Goal: Task Accomplishment & Management: Use online tool/utility

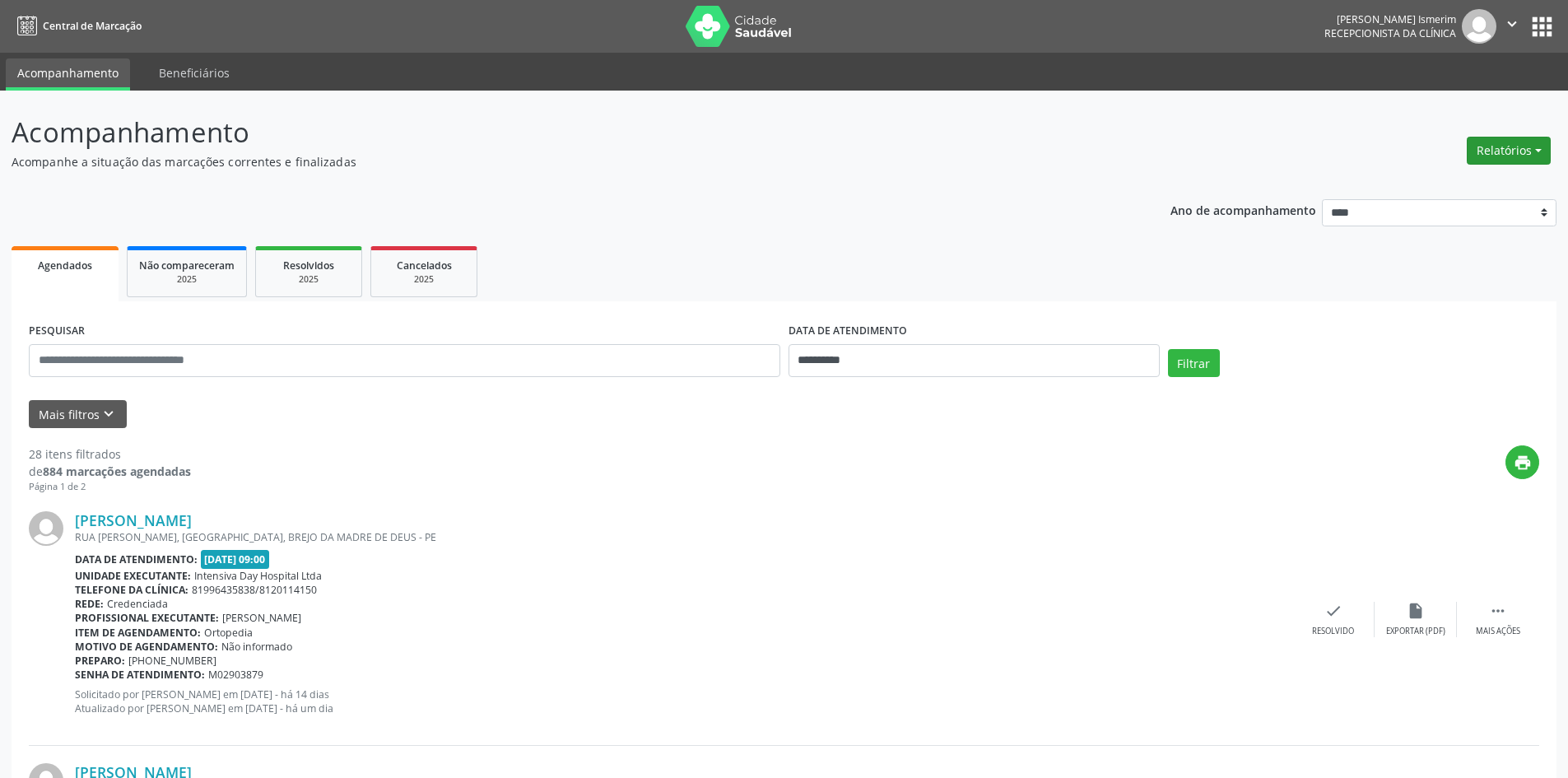
click at [1506, 153] on button "Relatórios" at bounding box center [1508, 151] width 84 height 28
click at [1475, 186] on link "Agendamentos" at bounding box center [1463, 186] width 177 height 23
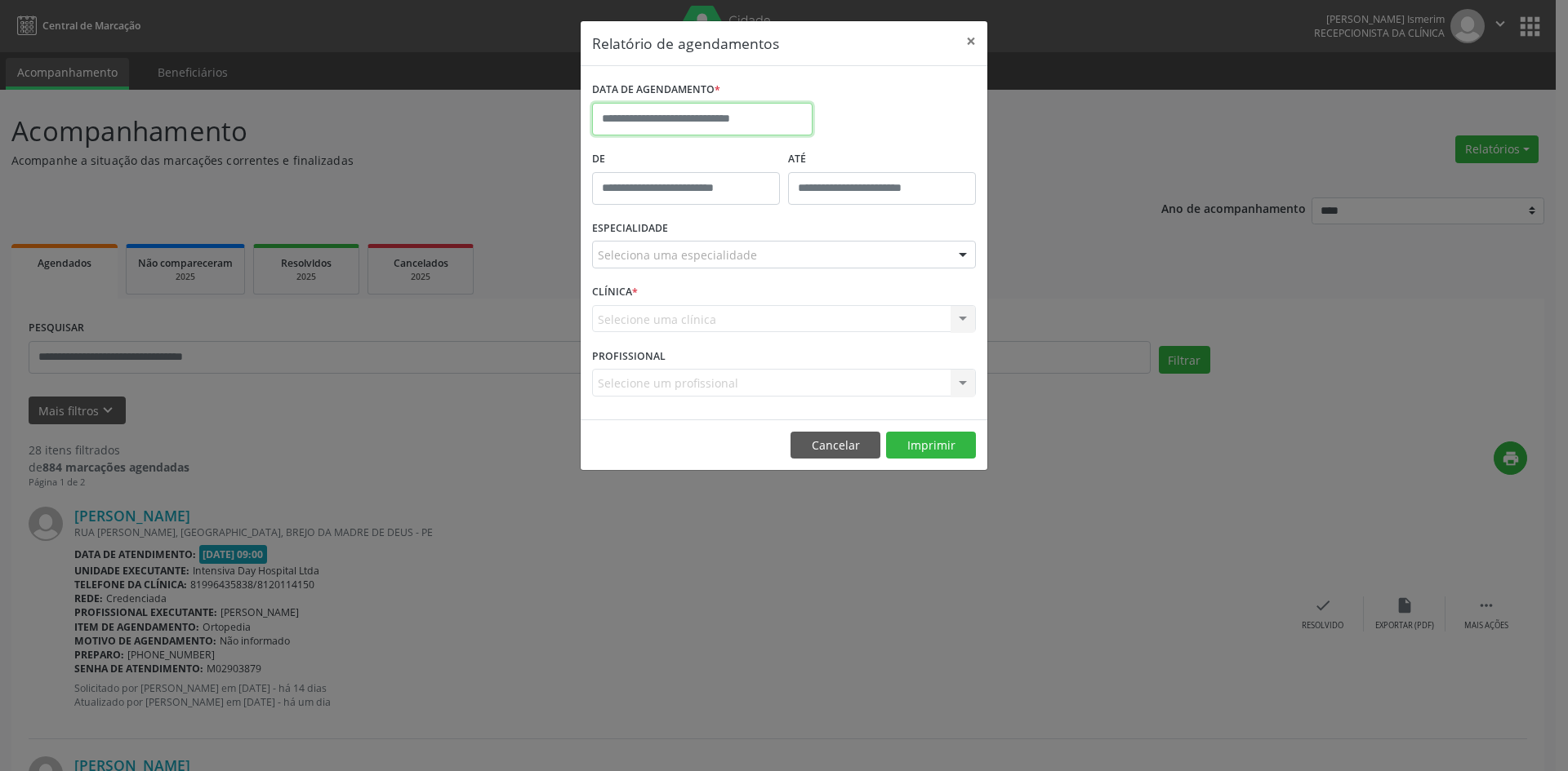
click at [749, 115] on input "text" at bounding box center [701, 119] width 220 height 33
click at [717, 245] on span "10" at bounding box center [717, 237] width 32 height 32
type input "**********"
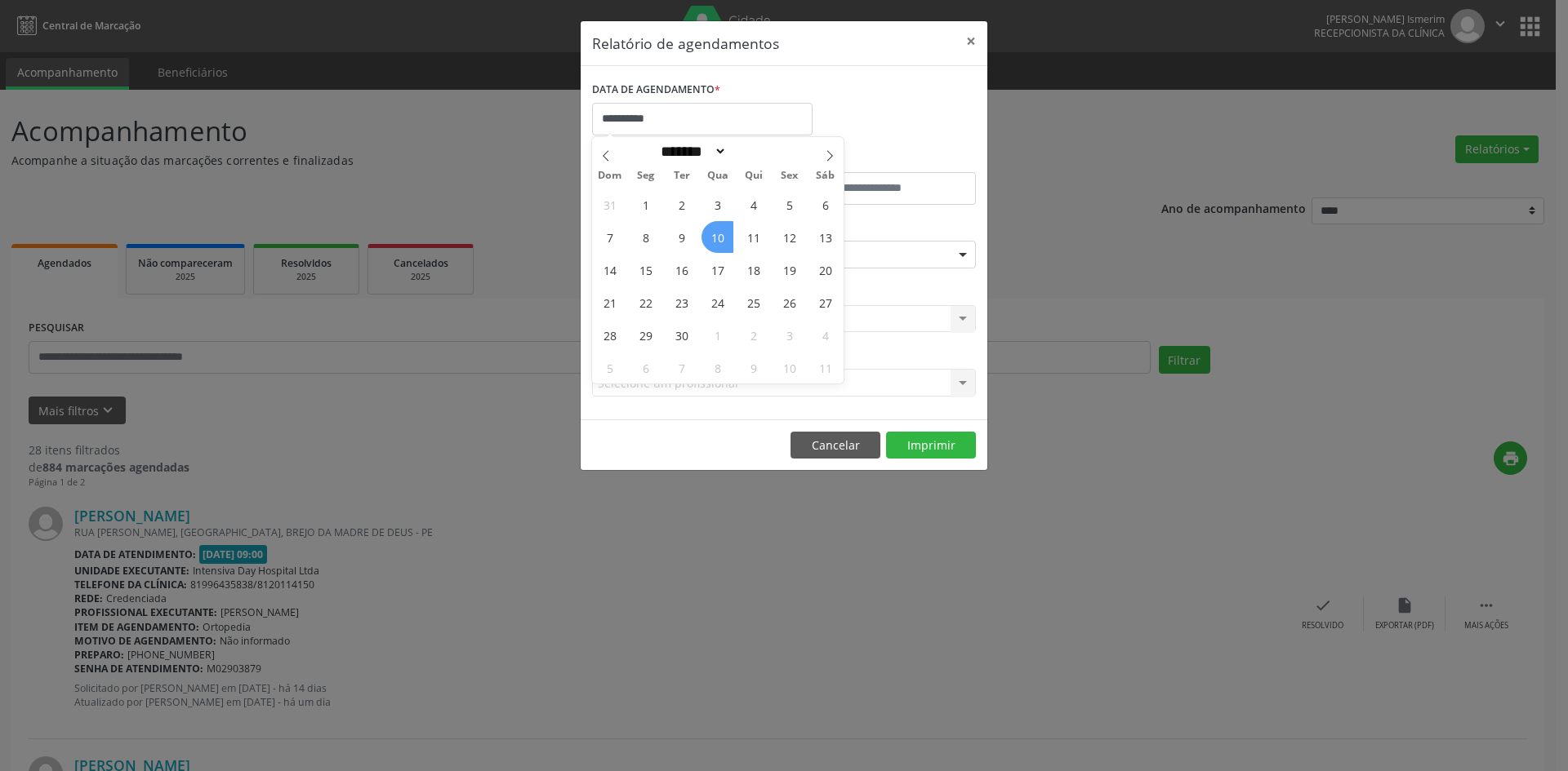
click at [717, 245] on span "10" at bounding box center [717, 237] width 32 height 32
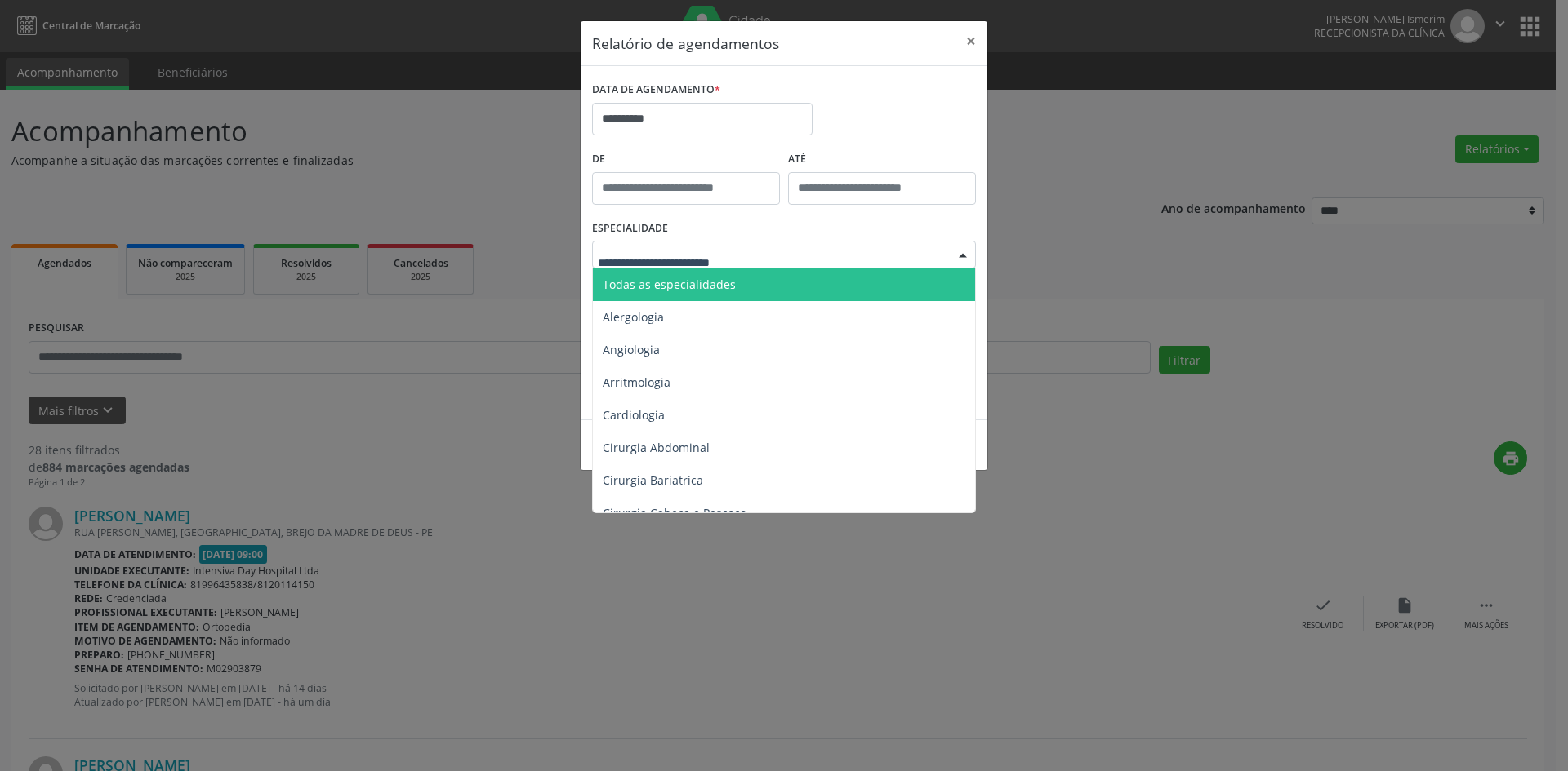
click at [717, 245] on div at bounding box center [783, 254] width 384 height 28
click at [688, 286] on span "Todas as especialidades" at bounding box center [669, 284] width 133 height 15
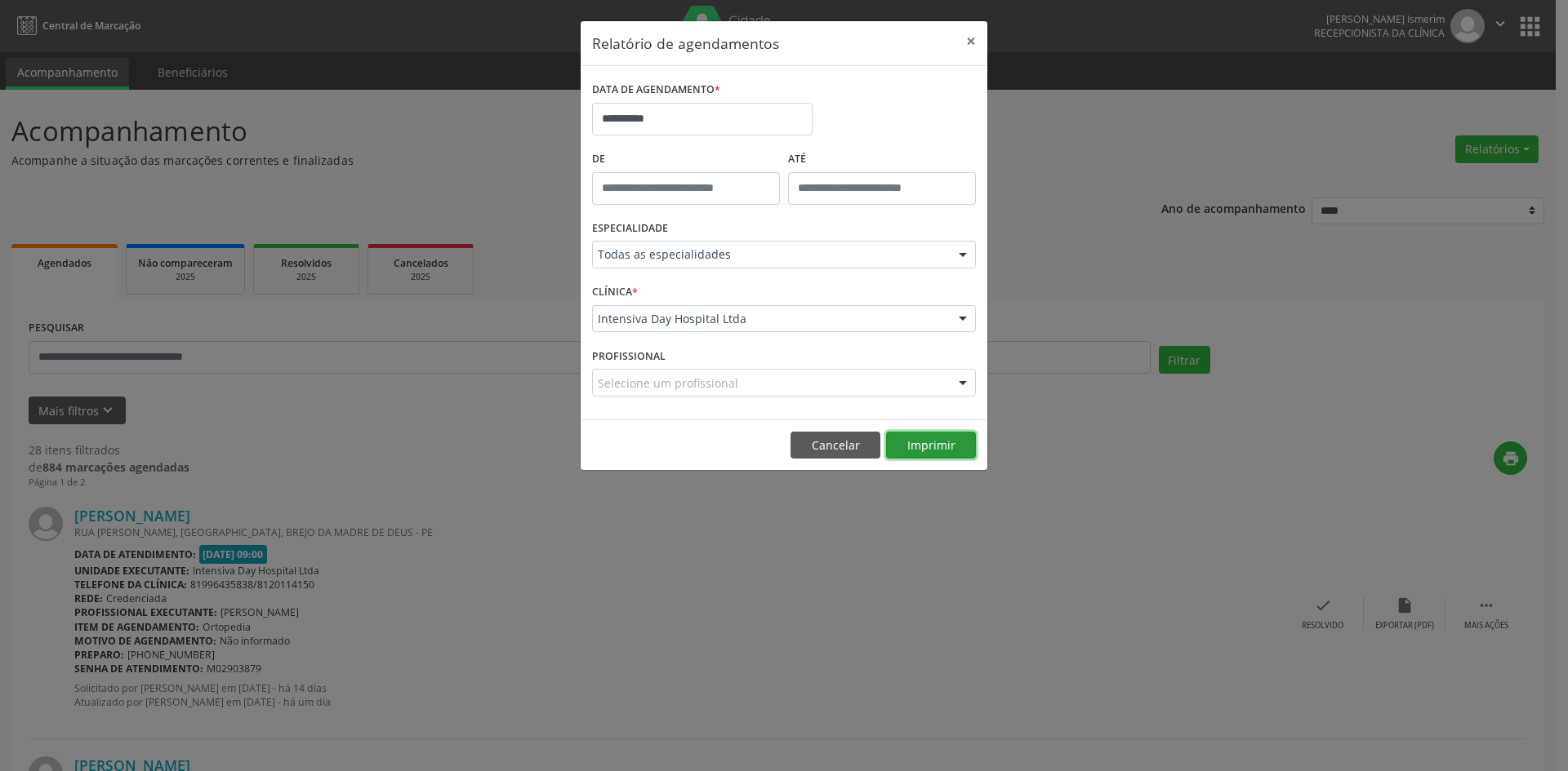
click at [945, 439] on button "Imprimir" at bounding box center [931, 445] width 89 height 28
click at [965, 44] on button "×" at bounding box center [971, 40] width 33 height 40
